Goal: Task Accomplishment & Management: Manage account settings

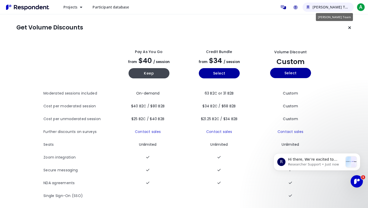
click at [331, 8] on span "[PERSON_NAME] Team" at bounding box center [333, 7] width 40 height 5
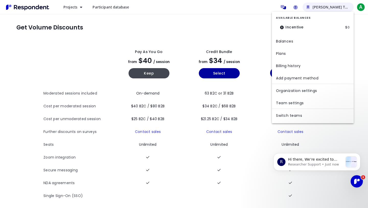
click at [331, 8] on md-backdrop at bounding box center [184, 104] width 368 height 208
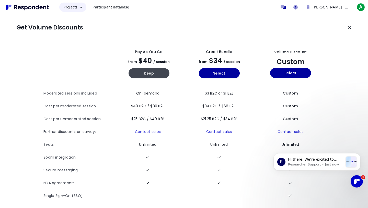
click at [70, 7] on span "Projects" at bounding box center [70, 7] width 14 height 5
click at [70, 7] on md-backdrop at bounding box center [184, 104] width 368 height 208
click at [115, 5] on span "Participant database" at bounding box center [111, 7] width 37 height 5
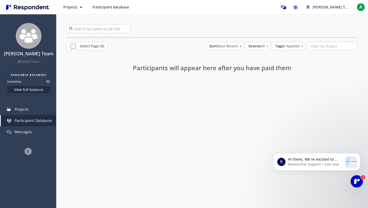
click at [115, 5] on span "Participant database" at bounding box center [111, 7] width 37 height 5
click at [29, 6] on img "Main navigation" at bounding box center [27, 7] width 47 height 8
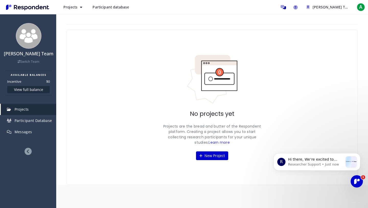
click at [165, 70] on div "No projects yet Projects are the bread and butter of the Respondent platform. C…" at bounding box center [213, 107] width 292 height 155
click at [29, 124] on link "Participant Database" at bounding box center [29, 120] width 56 height 11
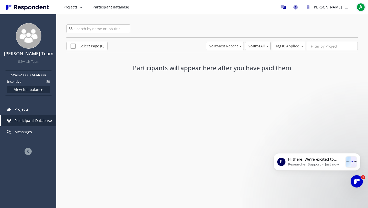
click at [362, 6] on span "A" at bounding box center [361, 7] width 8 height 8
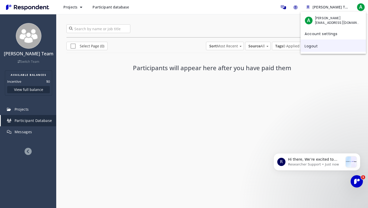
click at [309, 45] on link "Logout" at bounding box center [333, 45] width 65 height 12
